Goal: Task Accomplishment & Management: Use online tool/utility

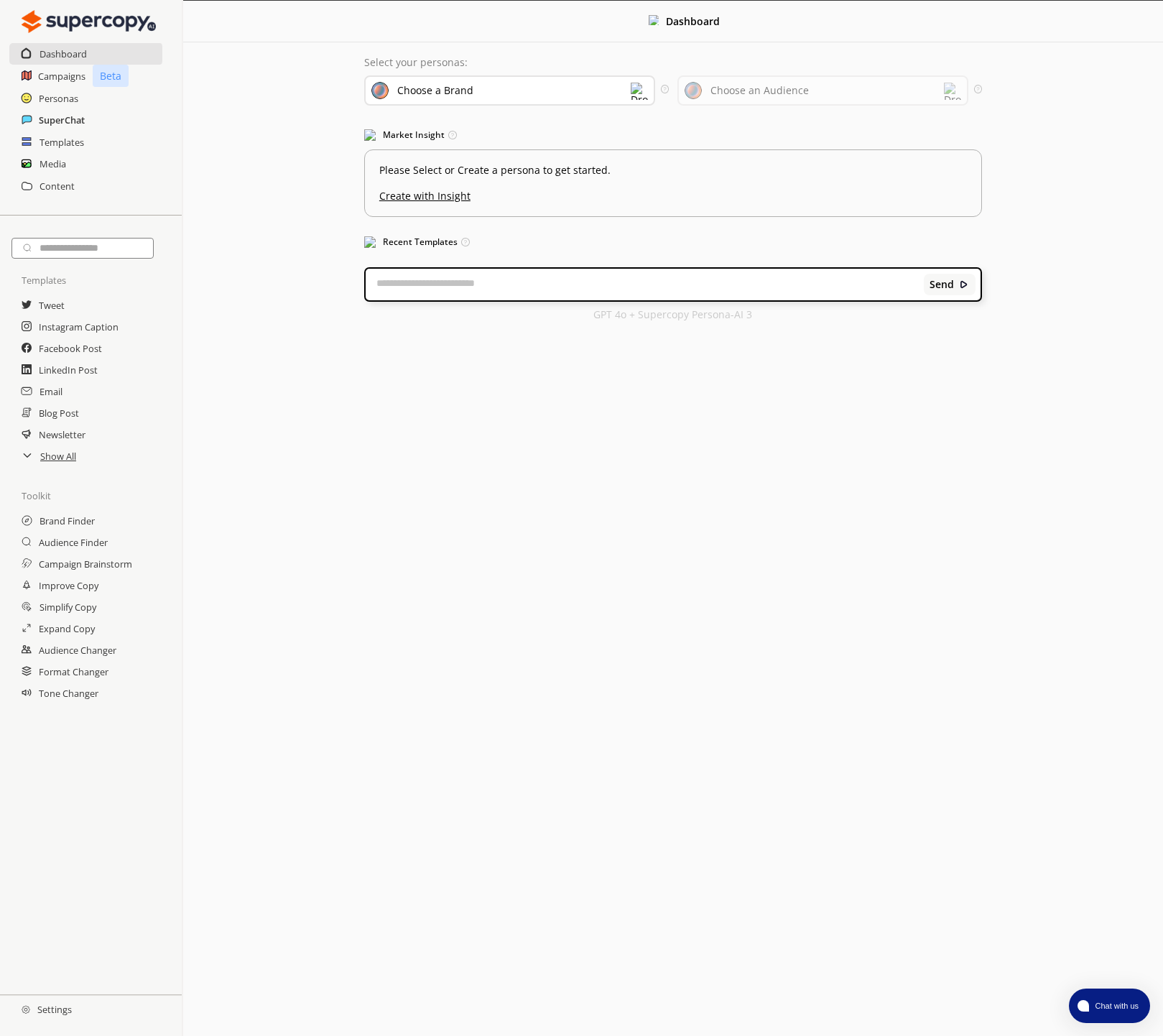
click at [48, 116] on h2 "SuperChat" at bounding box center [62, 120] width 46 height 21
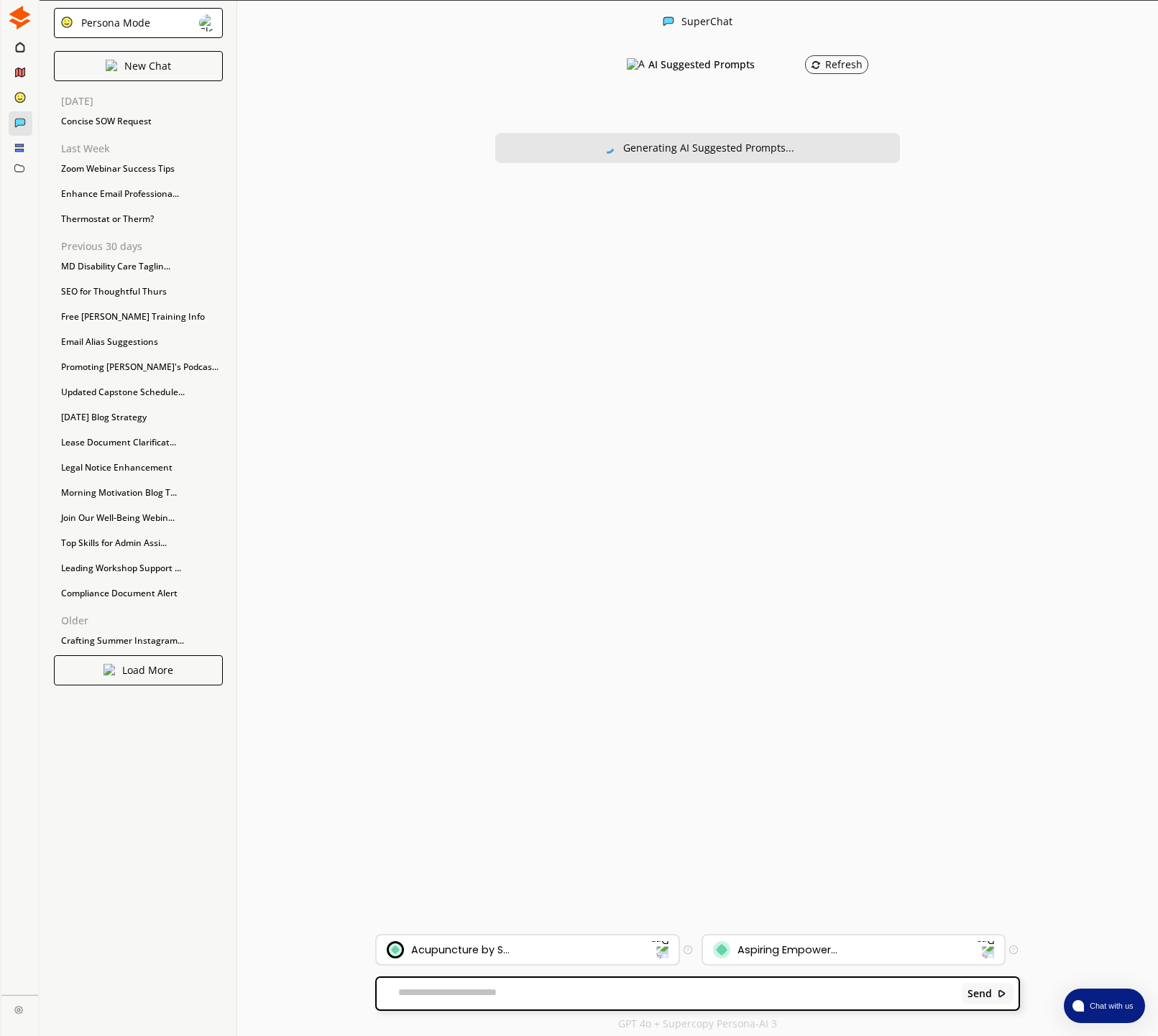
click at [490, 936] on div "Acupuncture by S..." at bounding box center [526, 949] width 301 height 29
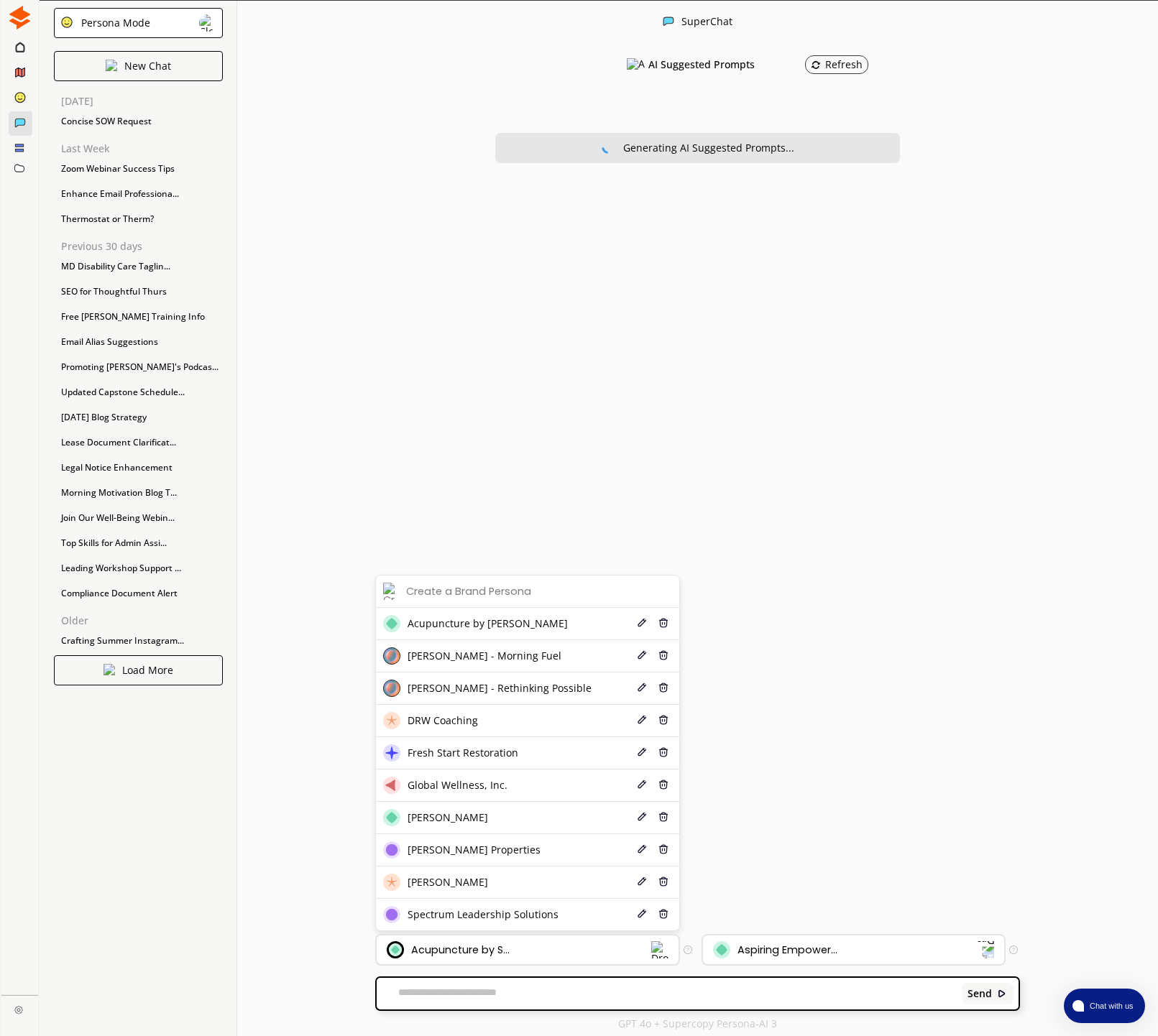
click at [441, 923] on li "Spectrum Leadership Solutions Edit Delete" at bounding box center [526, 915] width 302 height 32
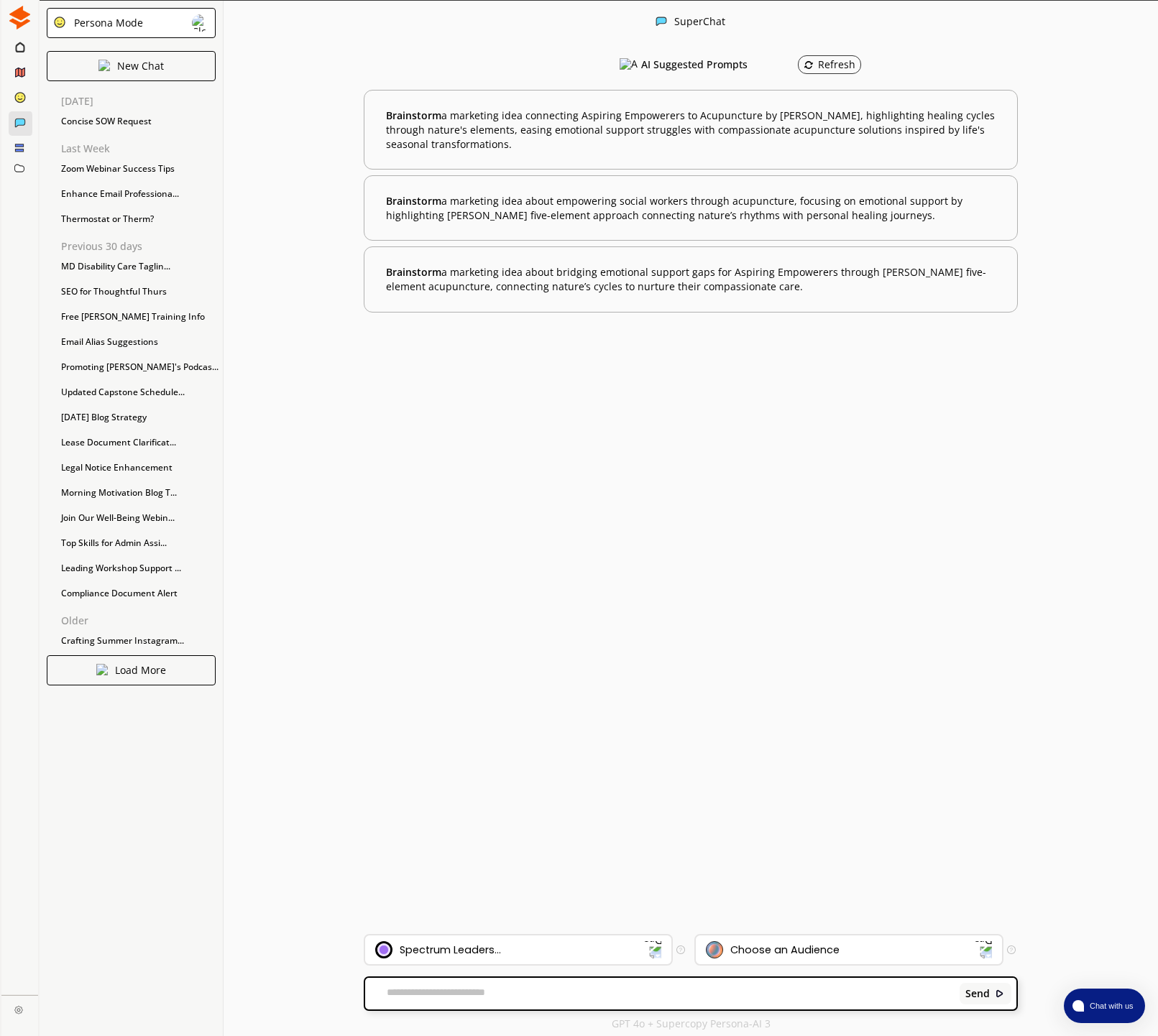
click at [434, 987] on textarea at bounding box center [659, 994] width 589 height 14
paste textarea "**********"
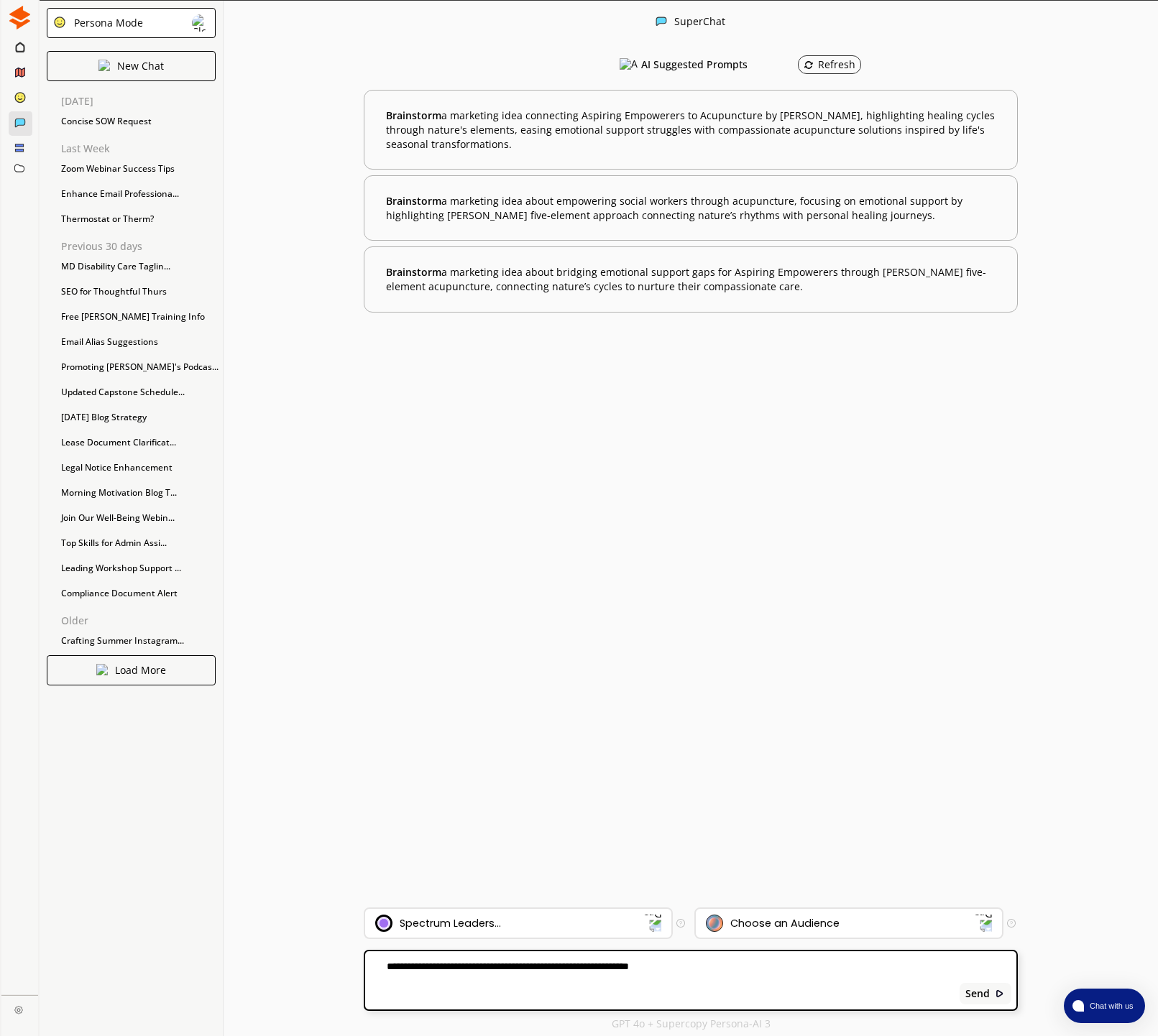
paste textarea "**********"
type textarea "**********"
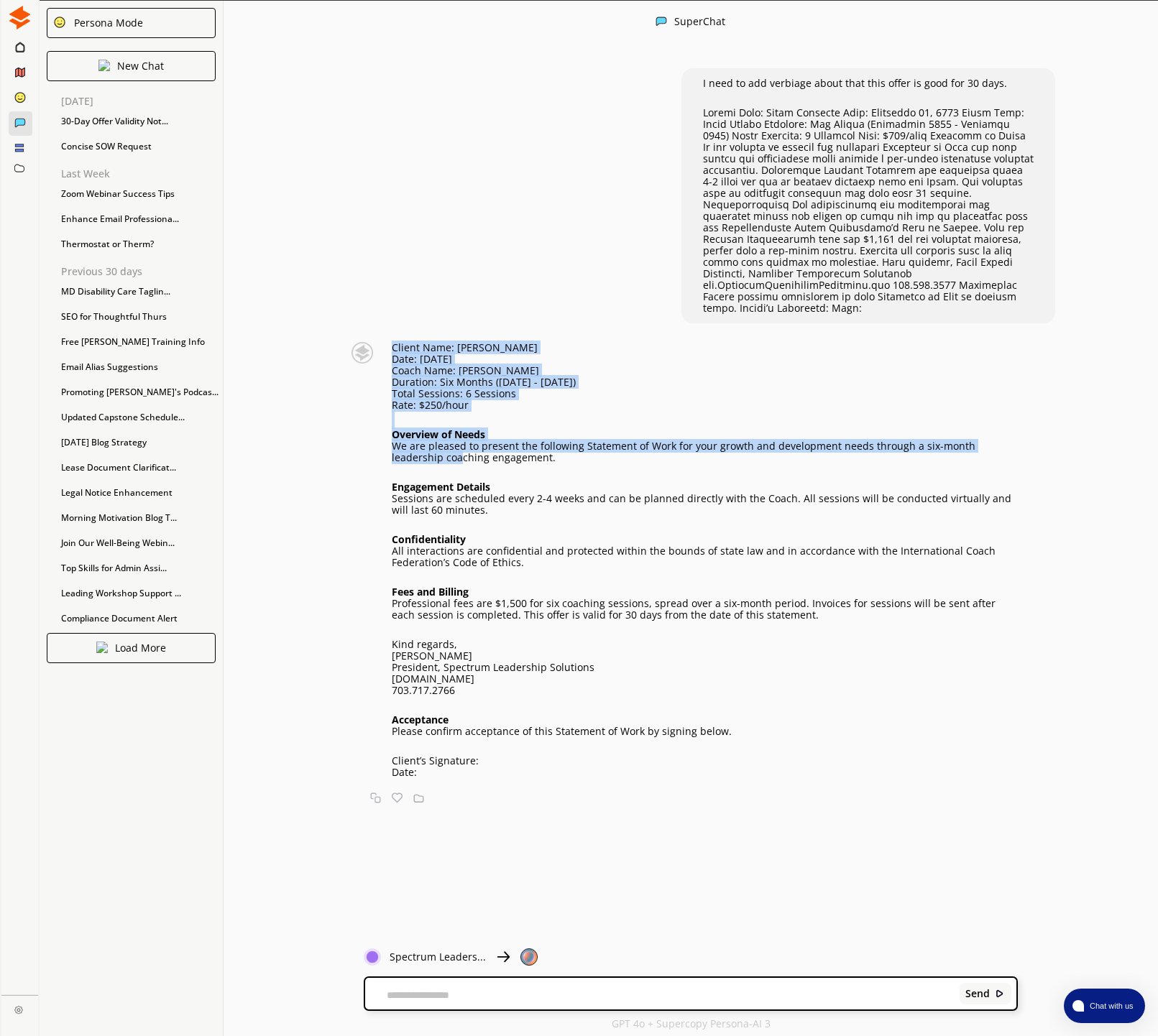
drag, startPoint x: 491, startPoint y: 445, endPoint x: 405, endPoint y: 438, distance: 86.3
click at [397, 441] on p "We are pleased to present the following Statement of Work for your growth and d…" at bounding box center [704, 452] width 626 height 23
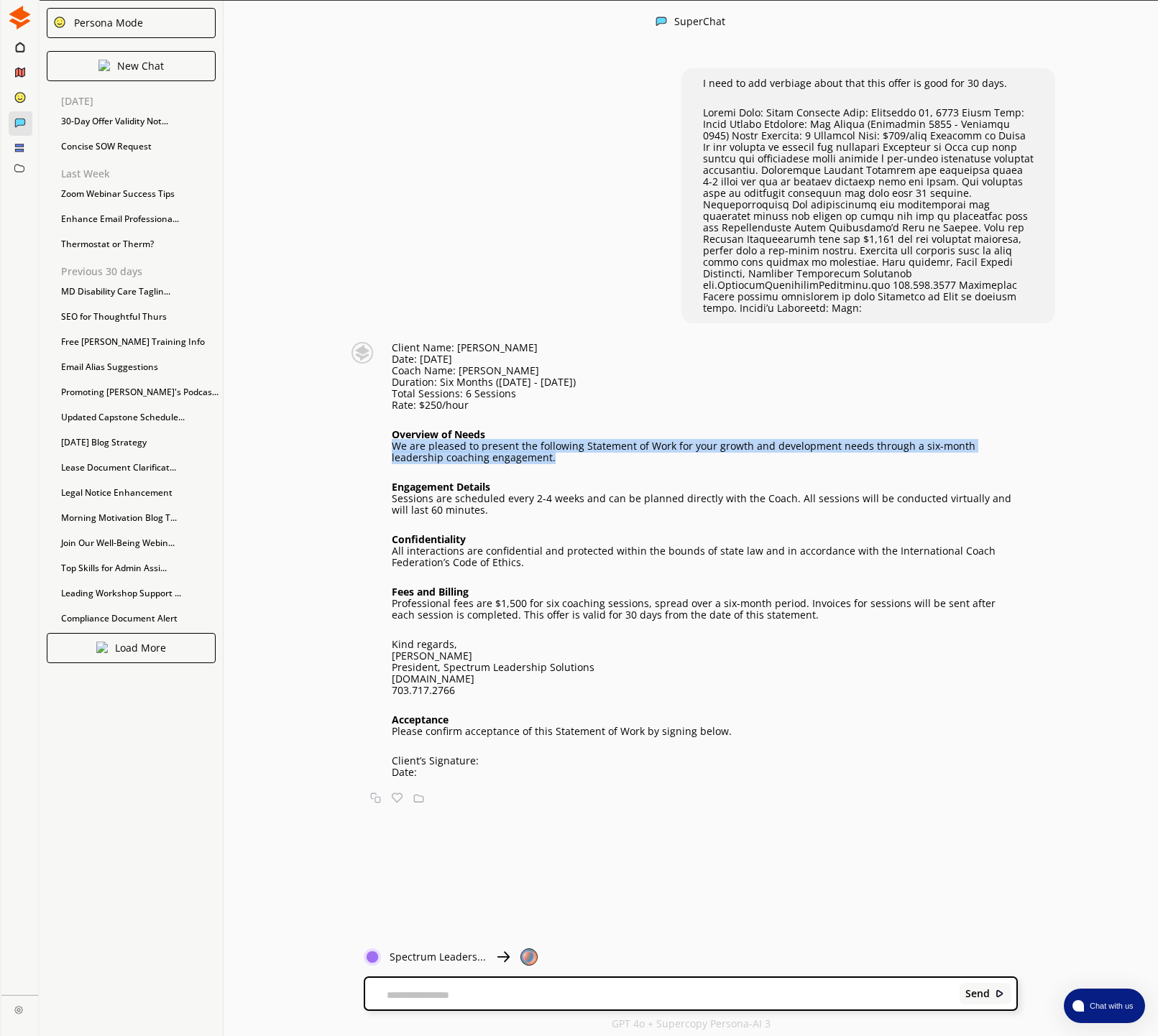
drag, startPoint x: 400, startPoint y: 436, endPoint x: 503, endPoint y: 446, distance: 103.5
click at [501, 446] on p "We are pleased to present the following Statement of Work for your growth and d…" at bounding box center [704, 452] width 626 height 23
copy p "We are pleased to present the following Statement of Work for your growth and d…"
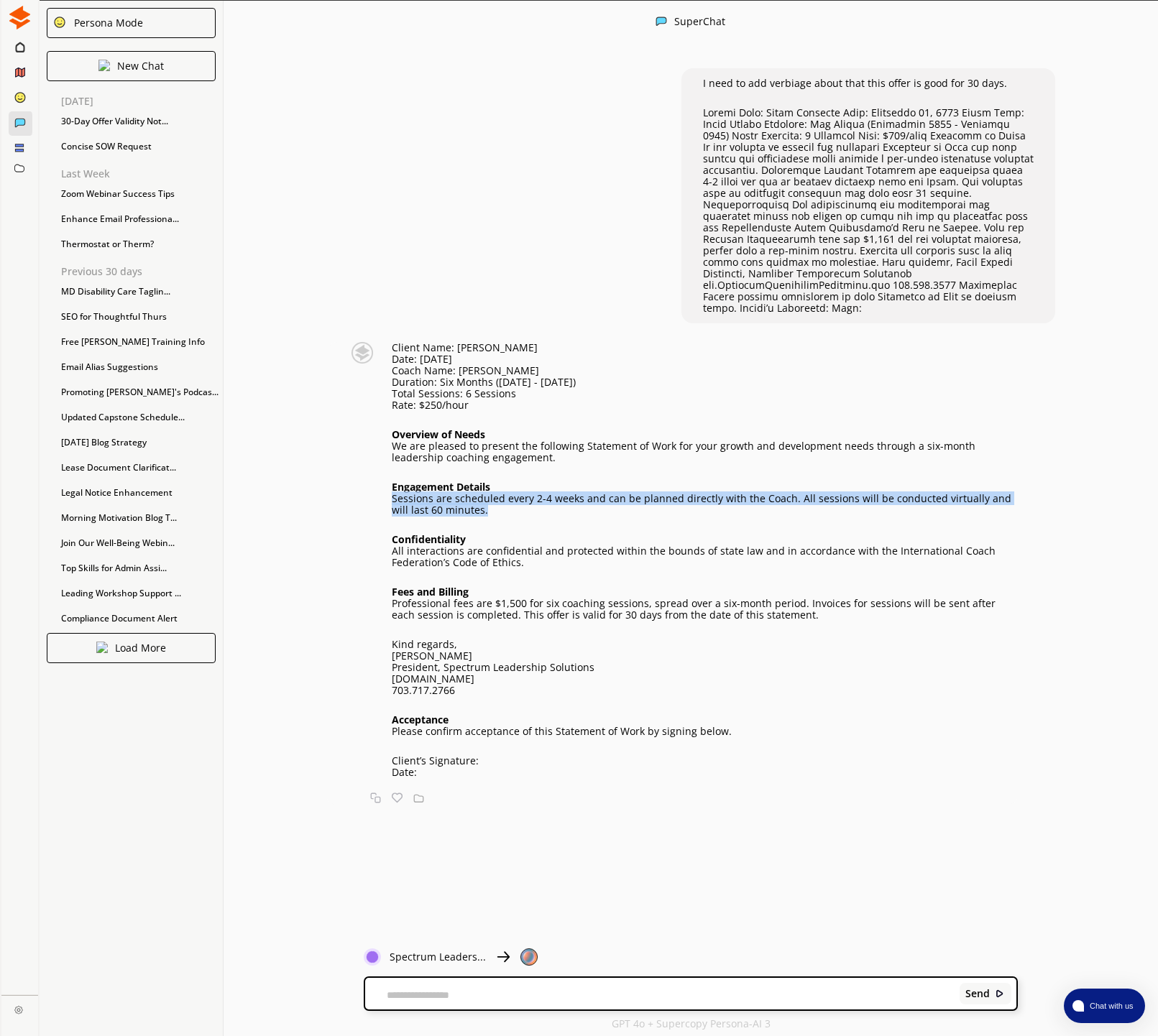
drag, startPoint x: 473, startPoint y: 503, endPoint x: 400, endPoint y: 493, distance: 73.7
click at [393, 493] on p "Sessions are scheduled every 2-4 weeks and can be planned directly with the Coa…" at bounding box center [704, 504] width 626 height 23
drag, startPoint x: 437, startPoint y: 481, endPoint x: 473, endPoint y: 503, distance: 42.2
click at [437, 493] on p "Sessions are scheduled every 2-4 weeks and can be planned directly with the Coa…" at bounding box center [704, 504] width 626 height 23
drag, startPoint x: 472, startPoint y: 503, endPoint x: 391, endPoint y: 489, distance: 82.2
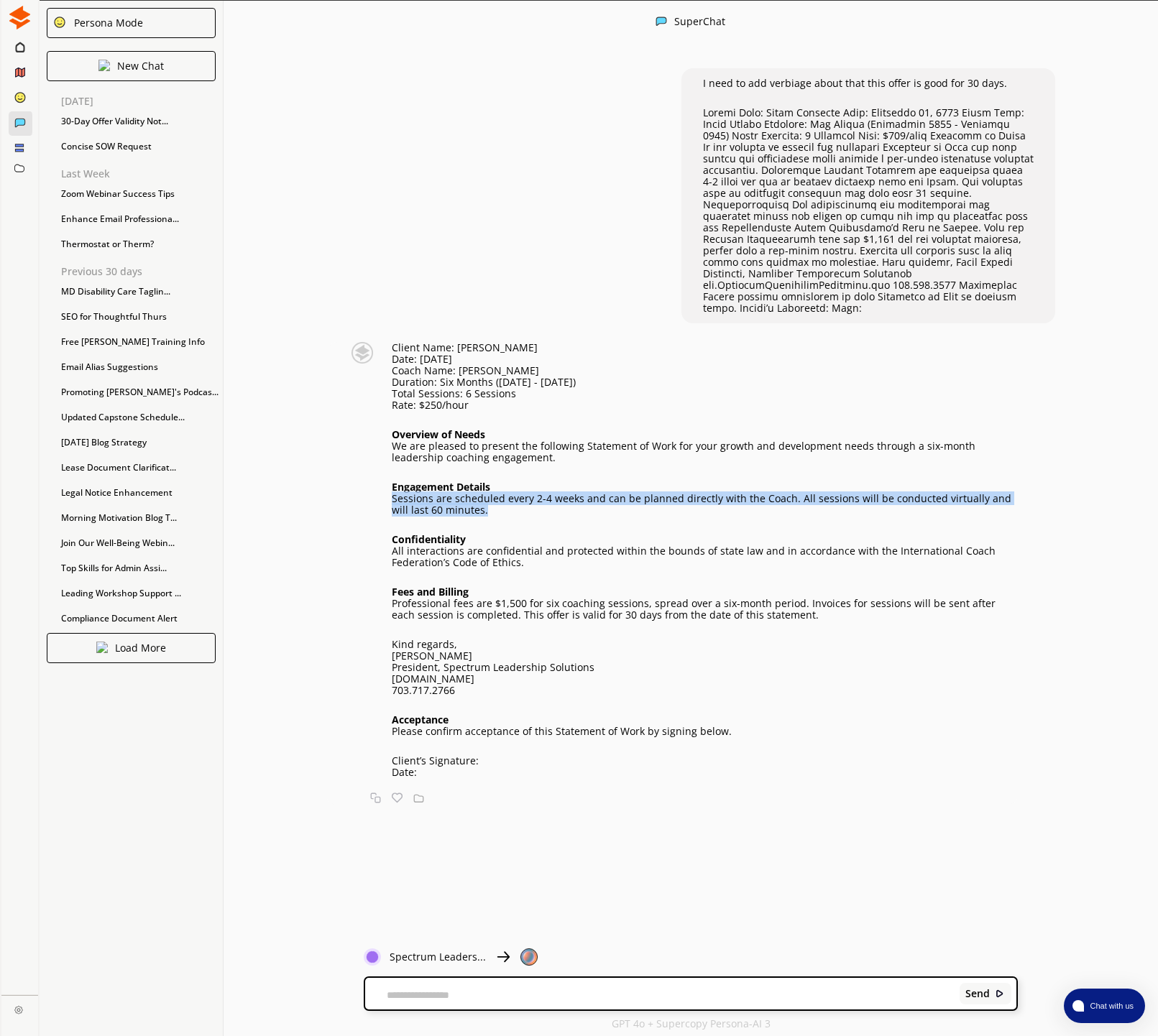
click at [391, 489] on div "Client Name: [PERSON_NAME] Date: [DATE] Coach Name: [PERSON_NAME] Duration: Six…" at bounding box center [679, 560] width 677 height 436
copy p "Sessions are scheduled every 2-4 weeks and can be planned directly with the Coa…"
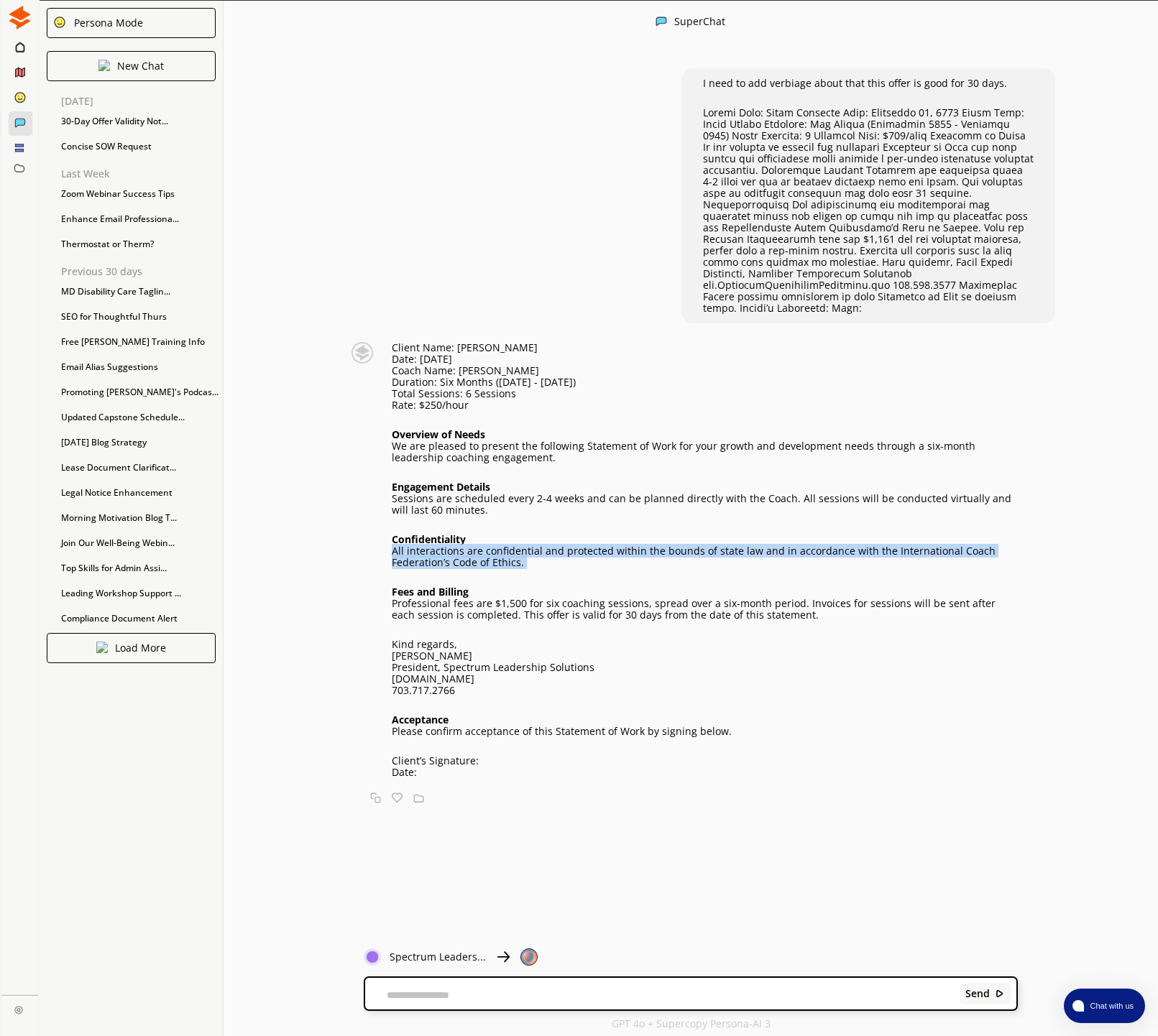
drag, startPoint x: 526, startPoint y: 556, endPoint x: 394, endPoint y: 540, distance: 133.0
click at [394, 540] on div "Client Name: [PERSON_NAME] Date: [DATE] Coach Name: [PERSON_NAME] Duration: Six…" at bounding box center [704, 560] width 626 height 436
copy p "All interactions are confidential and protected within the bounds of state law …"
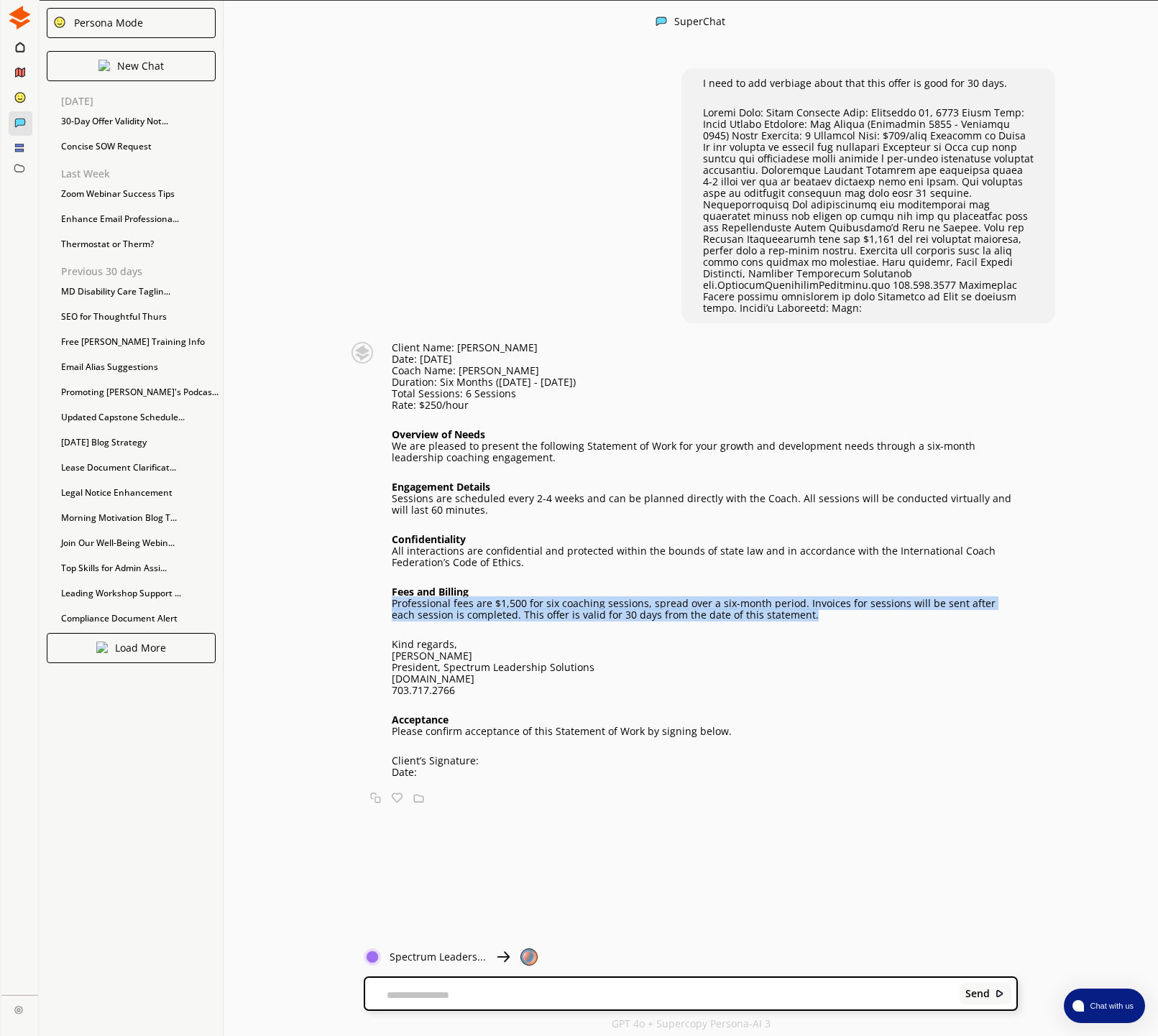
drag, startPoint x: 764, startPoint y: 606, endPoint x: 390, endPoint y: 595, distance: 374.2
click at [390, 595] on div "Client Name: [PERSON_NAME] Date: [DATE] Coach Name: [PERSON_NAME] Duration: Six…" at bounding box center [679, 560] width 677 height 436
copy p "Professional fees are $1,500 for six coaching sessions, spread over a six-month…"
